Goal: Task Accomplishment & Management: Manage account settings

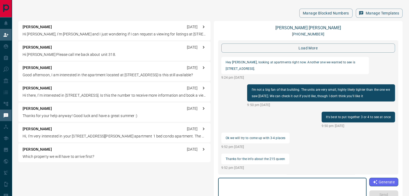
scroll to position [594, 0]
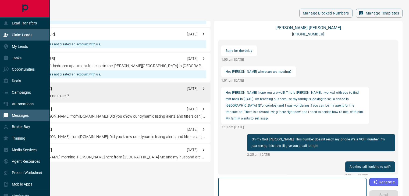
click at [20, 34] on p "Claim Leads" at bounding box center [22, 35] width 20 height 4
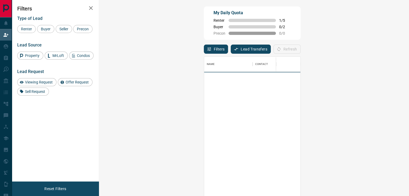
scroll to position [144, 294]
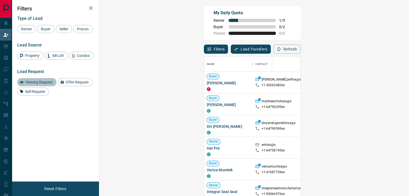
click at [39, 81] on span "Viewing Request" at bounding box center [38, 82] width 31 height 4
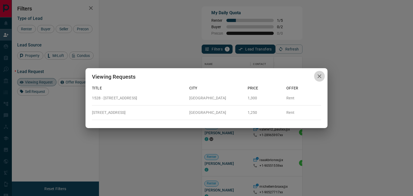
click at [321, 75] on icon "button" at bounding box center [319, 76] width 6 height 6
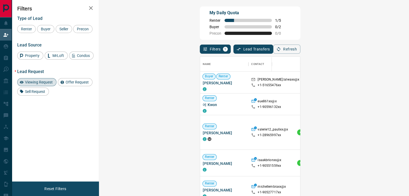
scroll to position [4, 4]
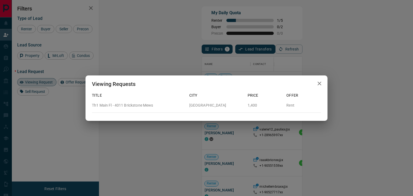
click at [327, 80] on div "Viewing Requests" at bounding box center [207, 84] width 242 height 17
click at [317, 87] on button "button" at bounding box center [319, 83] width 11 height 11
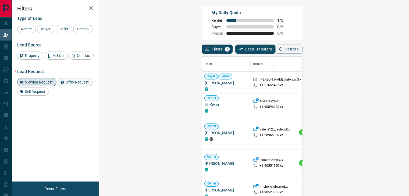
click at [74, 80] on div "Offer Request" at bounding box center [75, 82] width 35 height 8
click at [35, 80] on span "Viewing Request" at bounding box center [38, 82] width 31 height 4
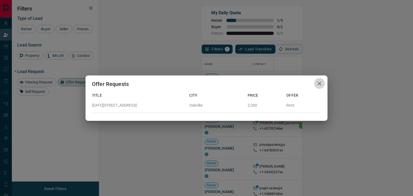
click at [320, 84] on icon "button" at bounding box center [319, 83] width 6 height 6
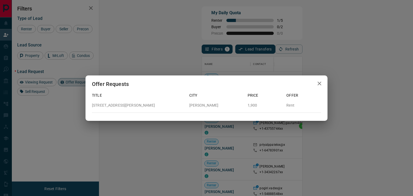
click at [321, 83] on icon "button" at bounding box center [319, 83] width 6 height 6
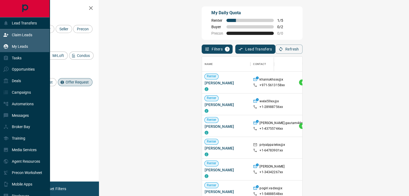
click at [6, 47] on icon at bounding box center [5, 46] width 5 height 5
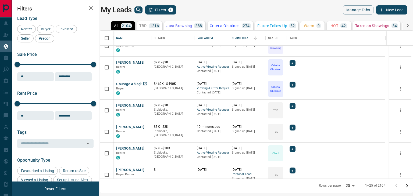
scroll to position [269, 0]
click at [138, 128] on button "[PERSON_NAME]" at bounding box center [130, 127] width 28 height 5
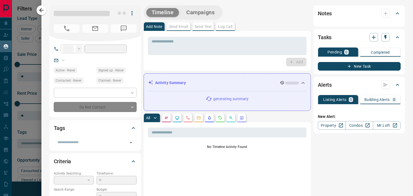
type input "**"
type input "**********"
type input "**"
type input "*******"
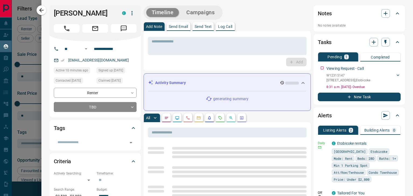
click at [219, 118] on icon "Requests" at bounding box center [220, 118] width 4 height 4
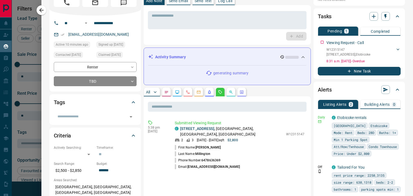
scroll to position [54, 0]
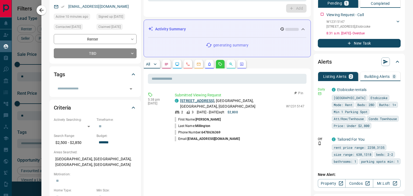
click at [213, 100] on link "[STREET_ADDRESS]" at bounding box center [197, 101] width 34 height 4
